Goal: Contribute content: Contribute content

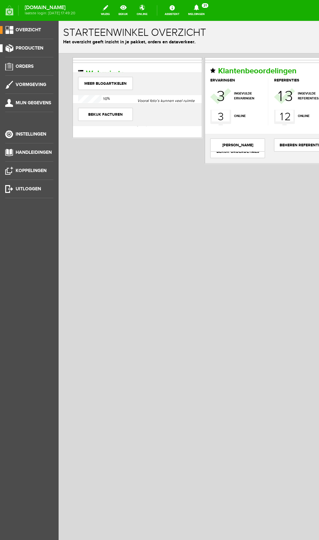
click at [43, 48] on span "Producten" at bounding box center [30, 48] width 28 height 6
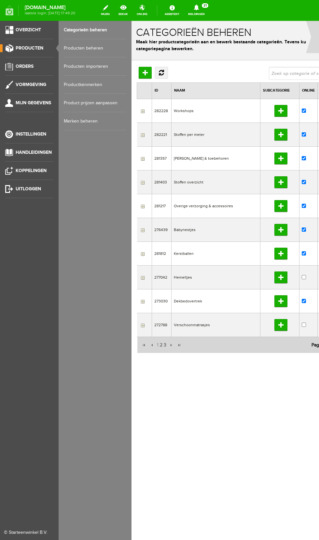
click at [117, 47] on link "Producten beheren" at bounding box center [95, 48] width 63 height 18
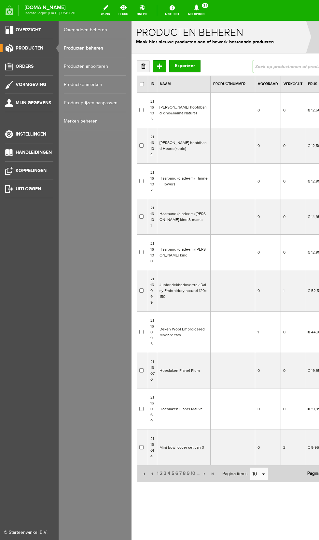
click at [285, 66] on input "text" at bounding box center [304, 66] width 102 height 13
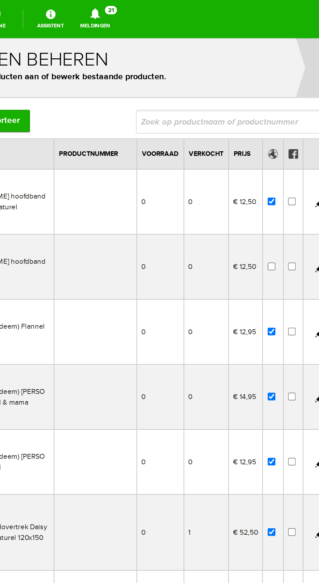
click at [0, 138] on td at bounding box center [8, 128] width 45 height 36
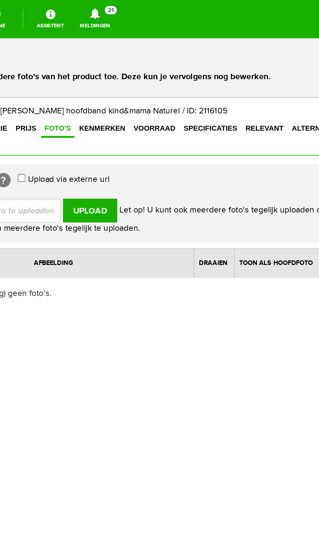
type input "C:\fakepath\20251013_114736.jpg"
type input "20251013_114736.jpg"
click at [9, 126] on input "Upload" at bounding box center [6, 132] width 30 height 13
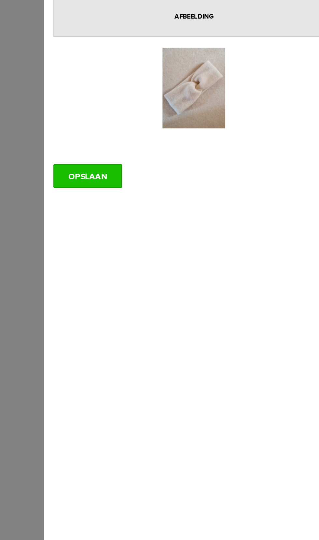
click at [68, 0] on input "OPSLAAN" at bounding box center [67, -1] width 37 height 13
